Goal: Check status: Check status

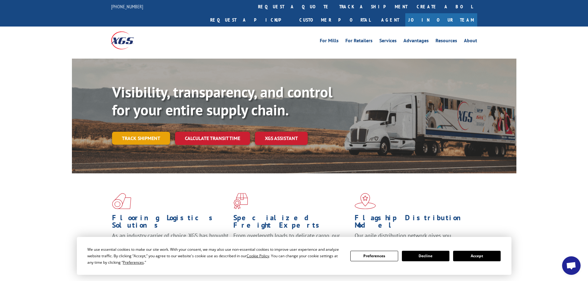
click at [157, 132] on link "Track shipment" at bounding box center [141, 138] width 58 height 13
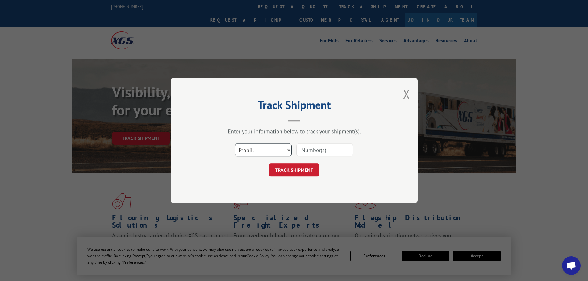
click at [287, 149] on select "Select category... Probill BOL PO" at bounding box center [263, 149] width 57 height 13
select select "bol"
click at [235, 143] on select "Select category... Probill BOL PO" at bounding box center [263, 149] width 57 height 13
click at [316, 152] on input at bounding box center [324, 149] width 57 height 13
paste input "AA05048142"
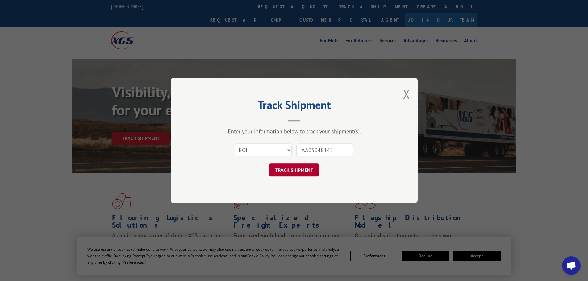
type input "AA05048142"
click at [304, 171] on button "TRACK SHIPMENT" at bounding box center [294, 169] width 51 height 13
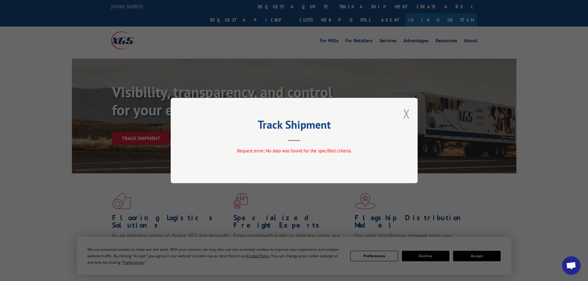
click at [407, 114] on button "Close modal" at bounding box center [406, 113] width 7 height 16
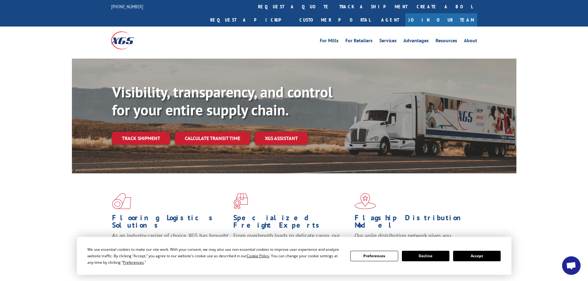
drag, startPoint x: 126, startPoint y: 124, endPoint x: 130, endPoint y: 123, distance: 4.4
click at [126, 132] on link "Track shipment" at bounding box center [141, 138] width 58 height 13
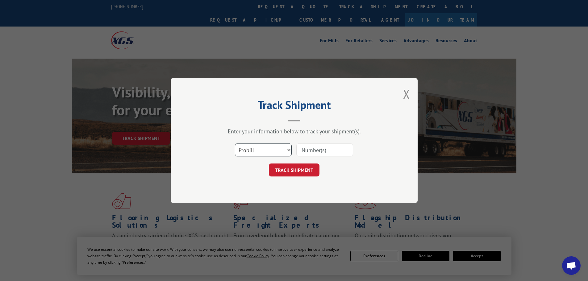
drag, startPoint x: 287, startPoint y: 152, endPoint x: 283, endPoint y: 152, distance: 4.0
click at [287, 152] on select "Select category... Probill BOL PO" at bounding box center [263, 149] width 57 height 13
select select "bol"
click at [235, 143] on select "Select category... Probill BOL PO" at bounding box center [263, 149] width 57 height 13
click at [308, 154] on input at bounding box center [324, 149] width 57 height 13
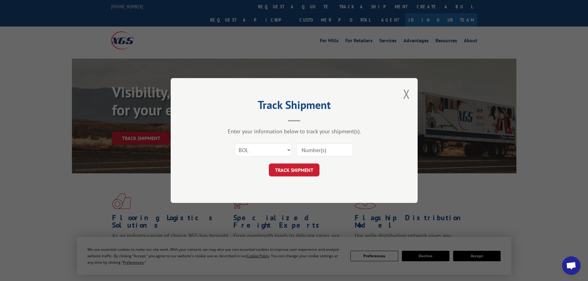
paste input "AA05048142"
type input "AA05048142"
click at [308, 173] on button "TRACK SHIPMENT" at bounding box center [294, 169] width 51 height 13
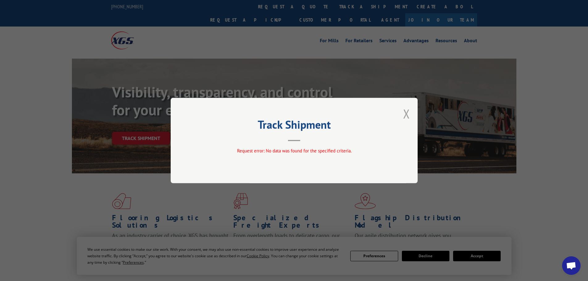
click at [407, 115] on button "Close modal" at bounding box center [406, 113] width 7 height 16
